Goal: Task Accomplishment & Management: Manage account settings

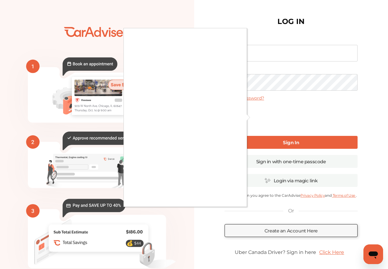
click at [260, 55] on div at bounding box center [194, 134] width 388 height 269
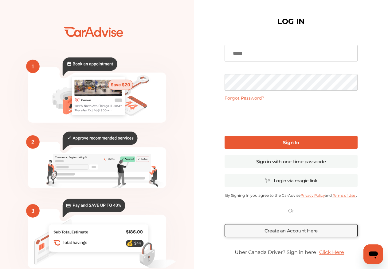
click at [245, 53] on input at bounding box center [290, 53] width 133 height 17
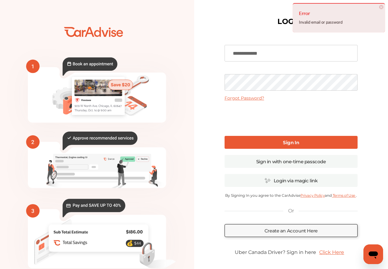
click at [379, 6] on span "×" at bounding box center [381, 7] width 4 height 4
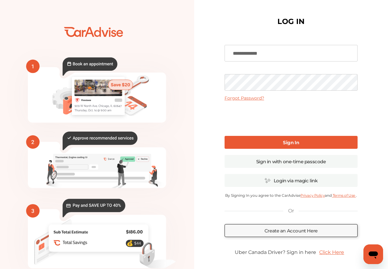
click at [173, 86] on div "💰" at bounding box center [194, 149] width 388 height 299
click at [247, 54] on input "**********" at bounding box center [290, 53] width 133 height 17
drag, startPoint x: 281, startPoint y: 56, endPoint x: 171, endPoint y: 69, distance: 110.1
click at [172, 69] on div "💰" at bounding box center [194, 149] width 388 height 299
type input "*"
